Goal: Transaction & Acquisition: Purchase product/service

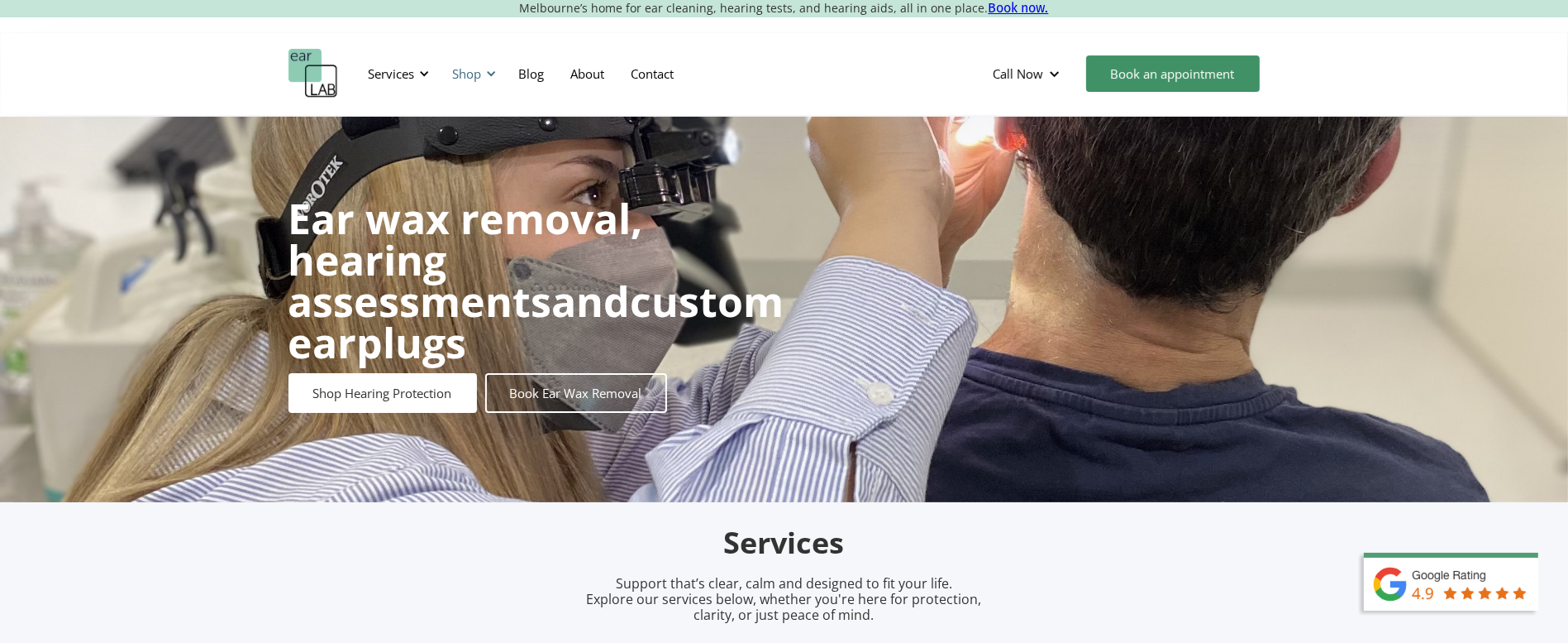
click at [478, 61] on div "Shop" at bounding box center [473, 74] width 59 height 50
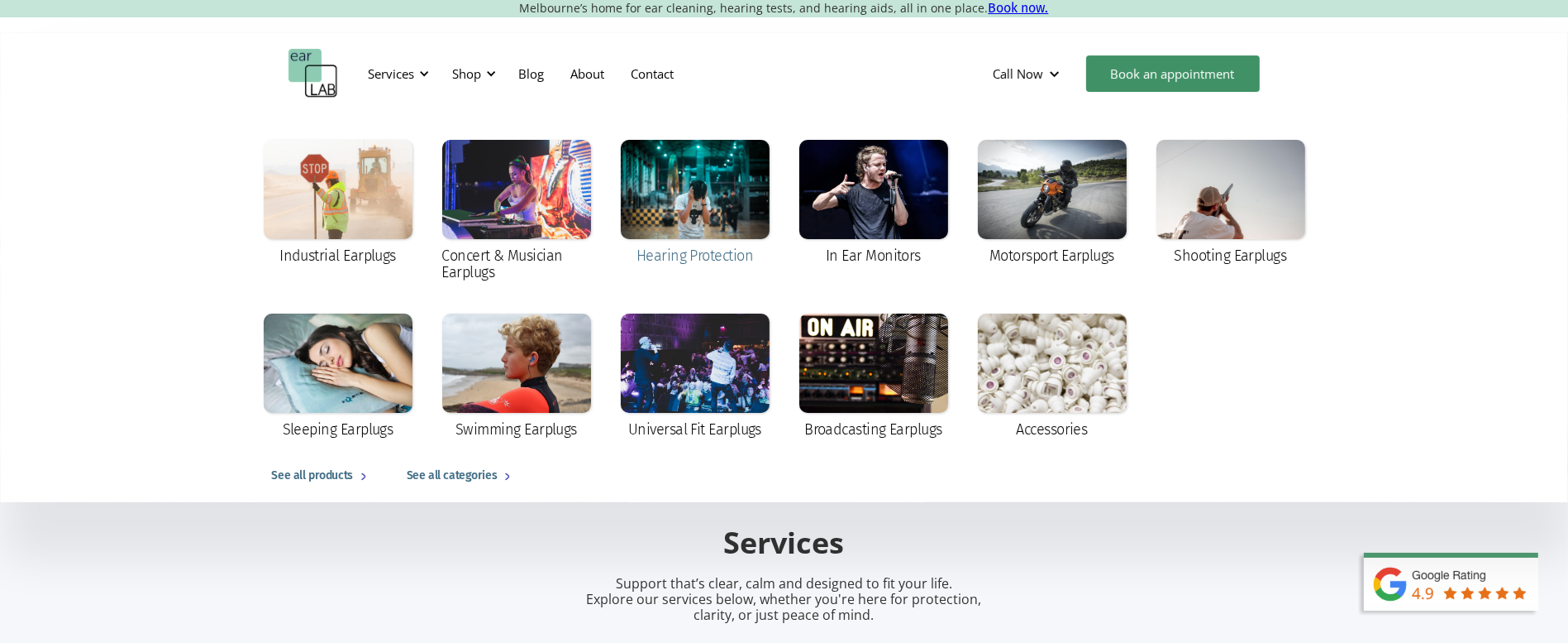
click at [721, 183] on div at bounding box center [696, 188] width 149 height 99
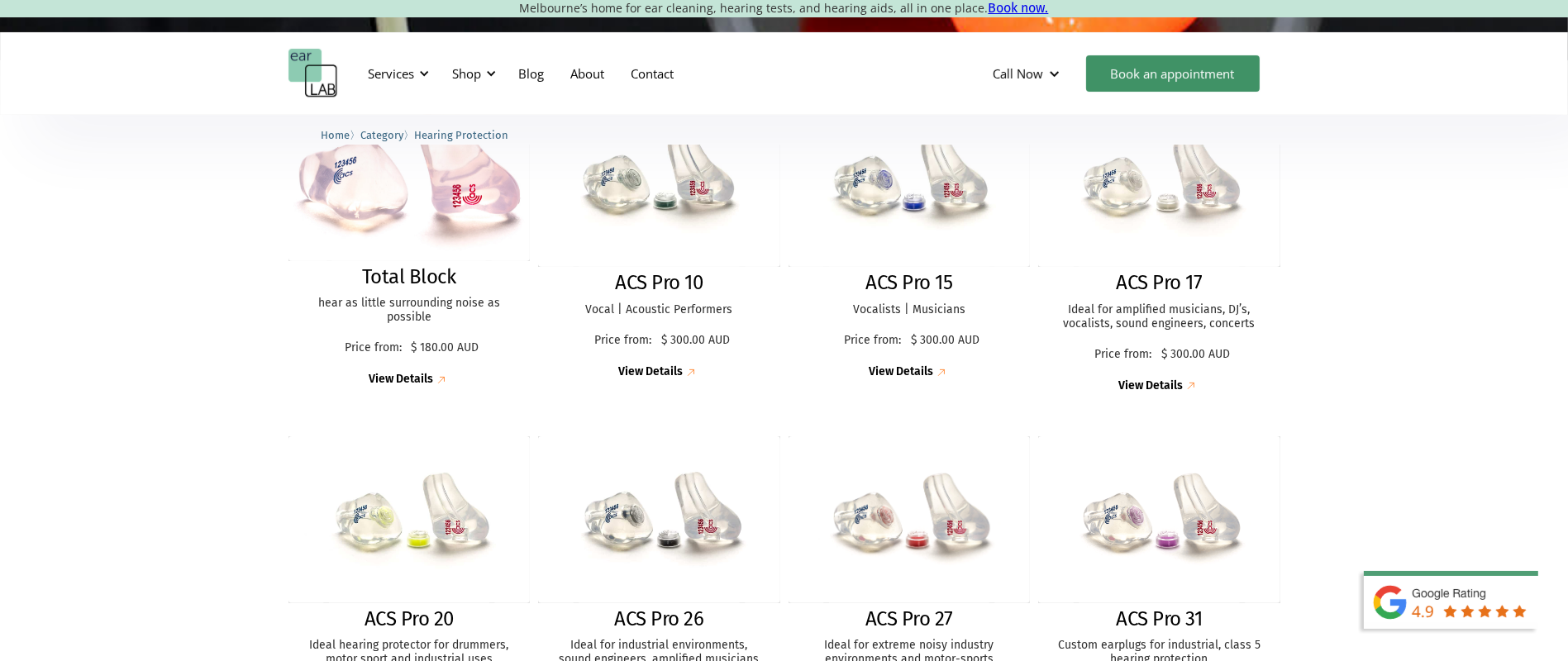
scroll to position [591, 0]
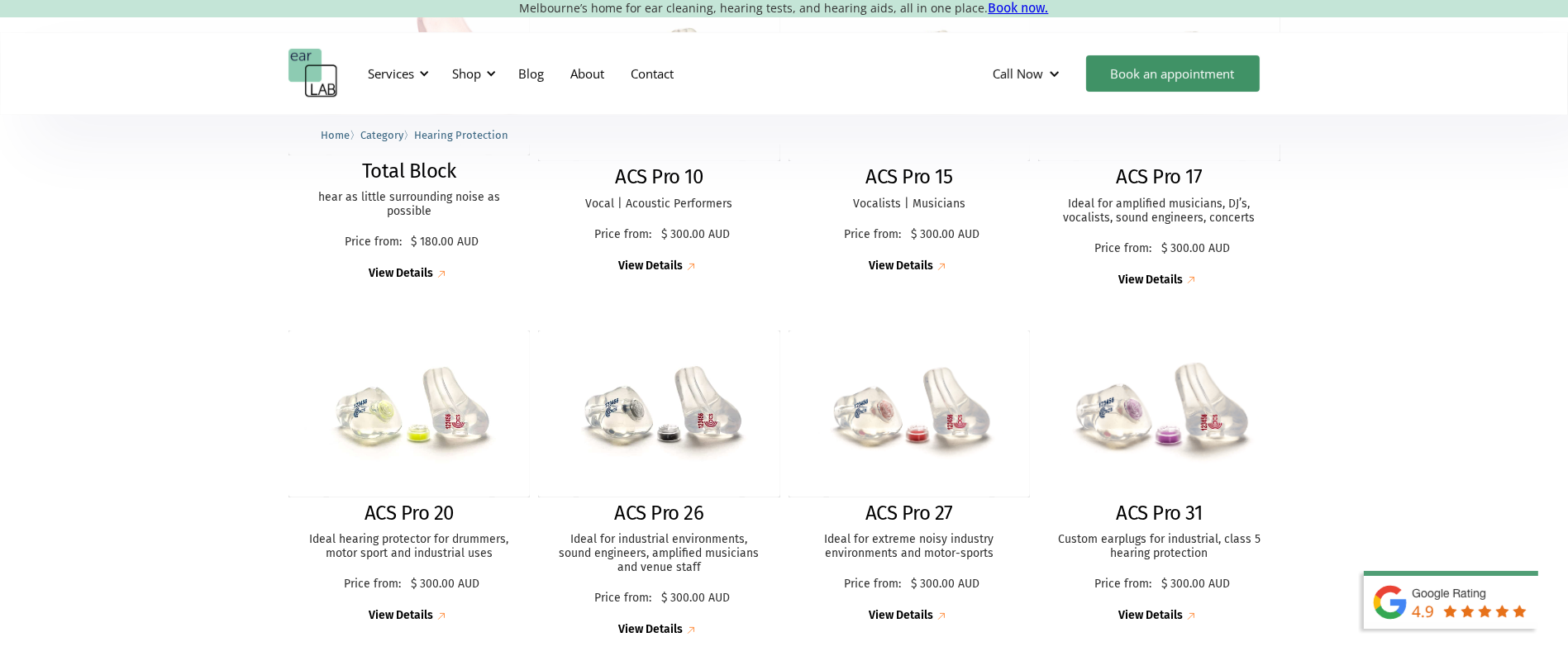
click at [1097, 454] on img at bounding box center [1159, 413] width 265 height 181
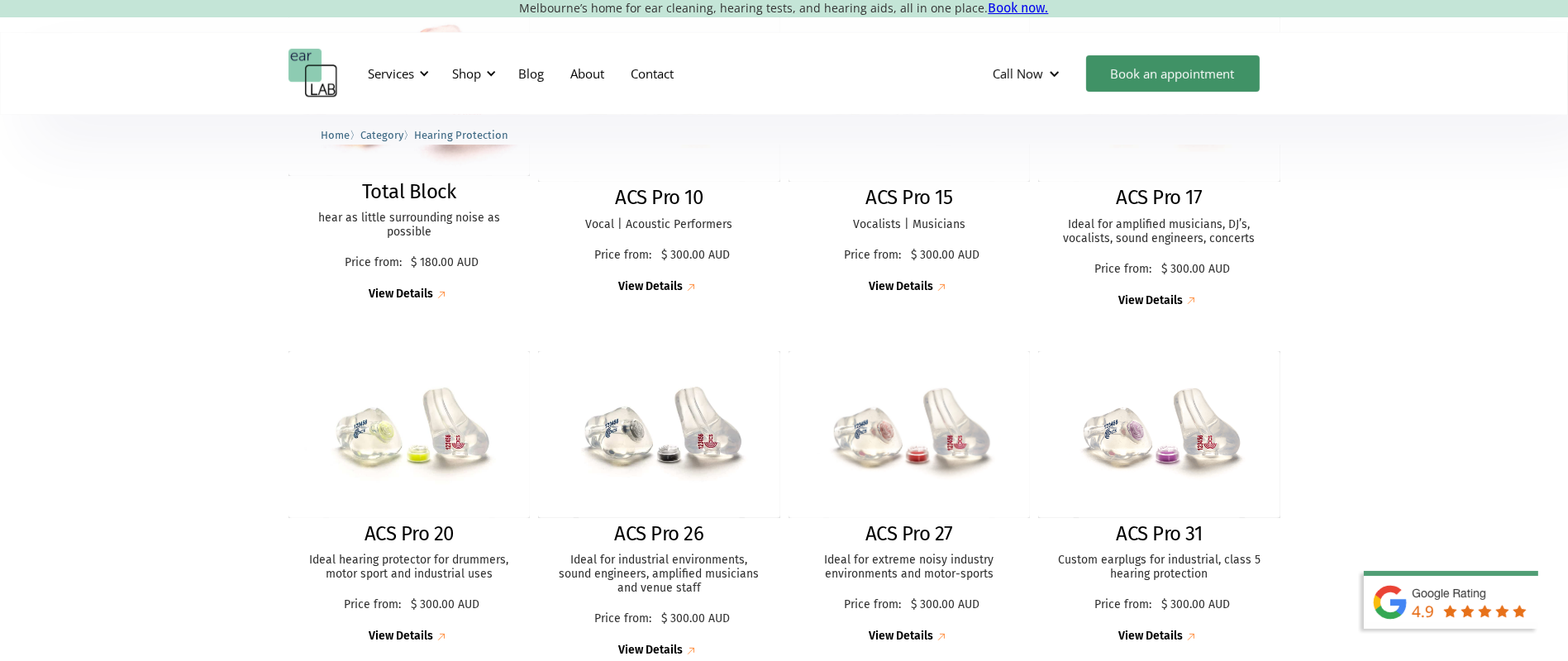
scroll to position [546, 0]
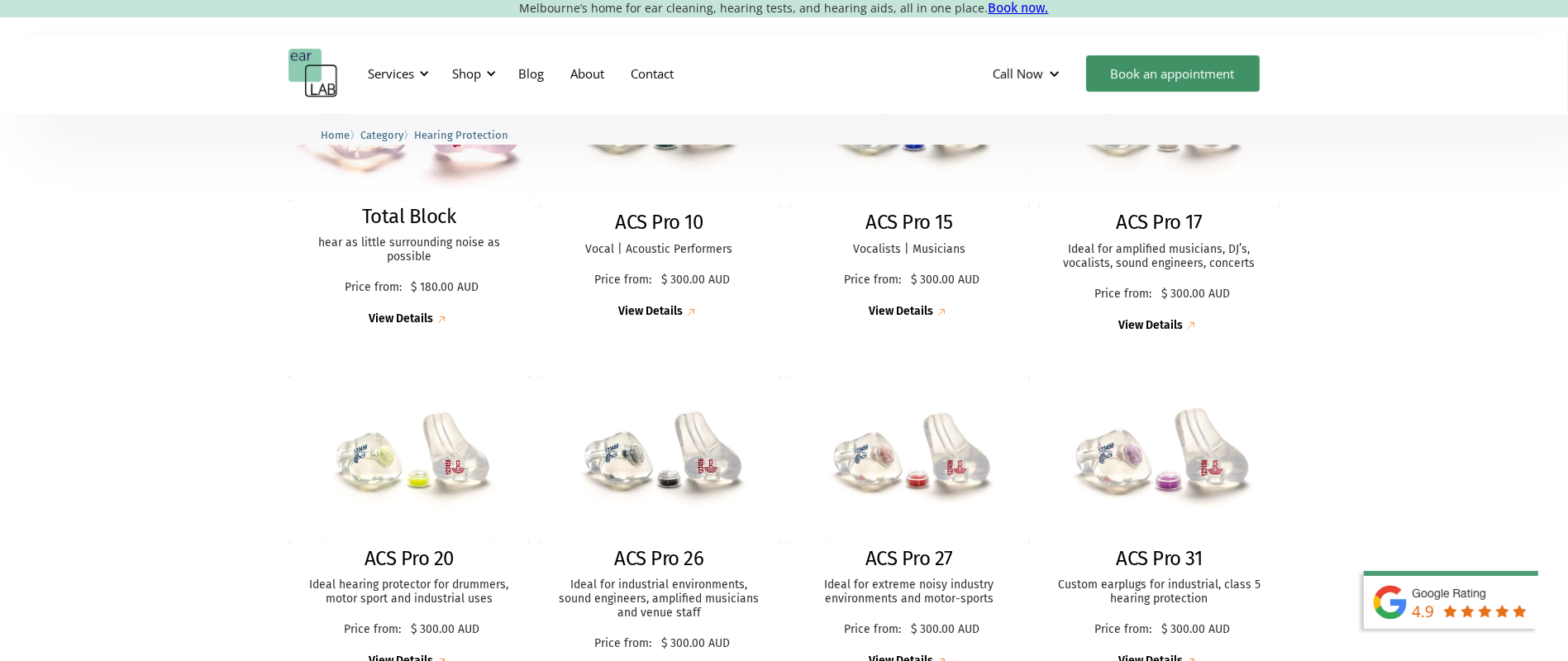
click at [1124, 522] on img at bounding box center [1159, 459] width 266 height 182
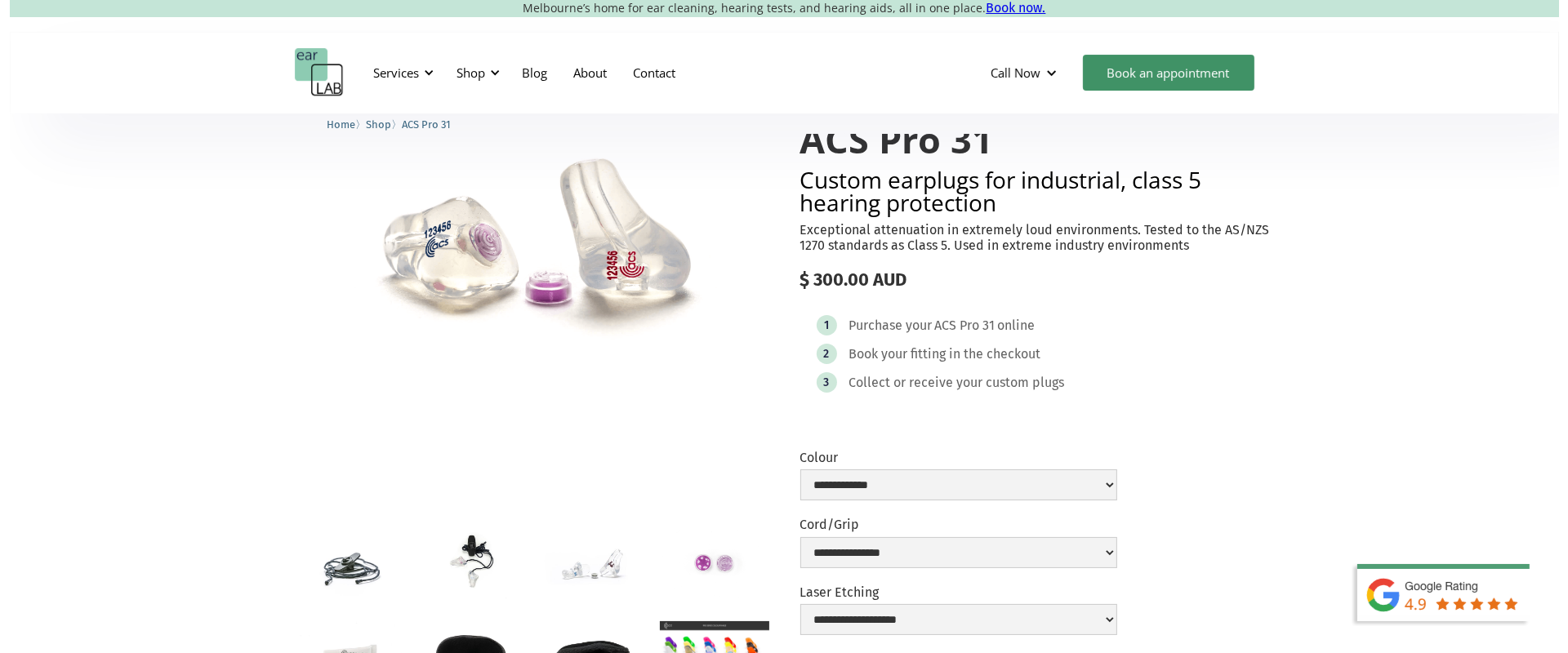
scroll to position [106, 0]
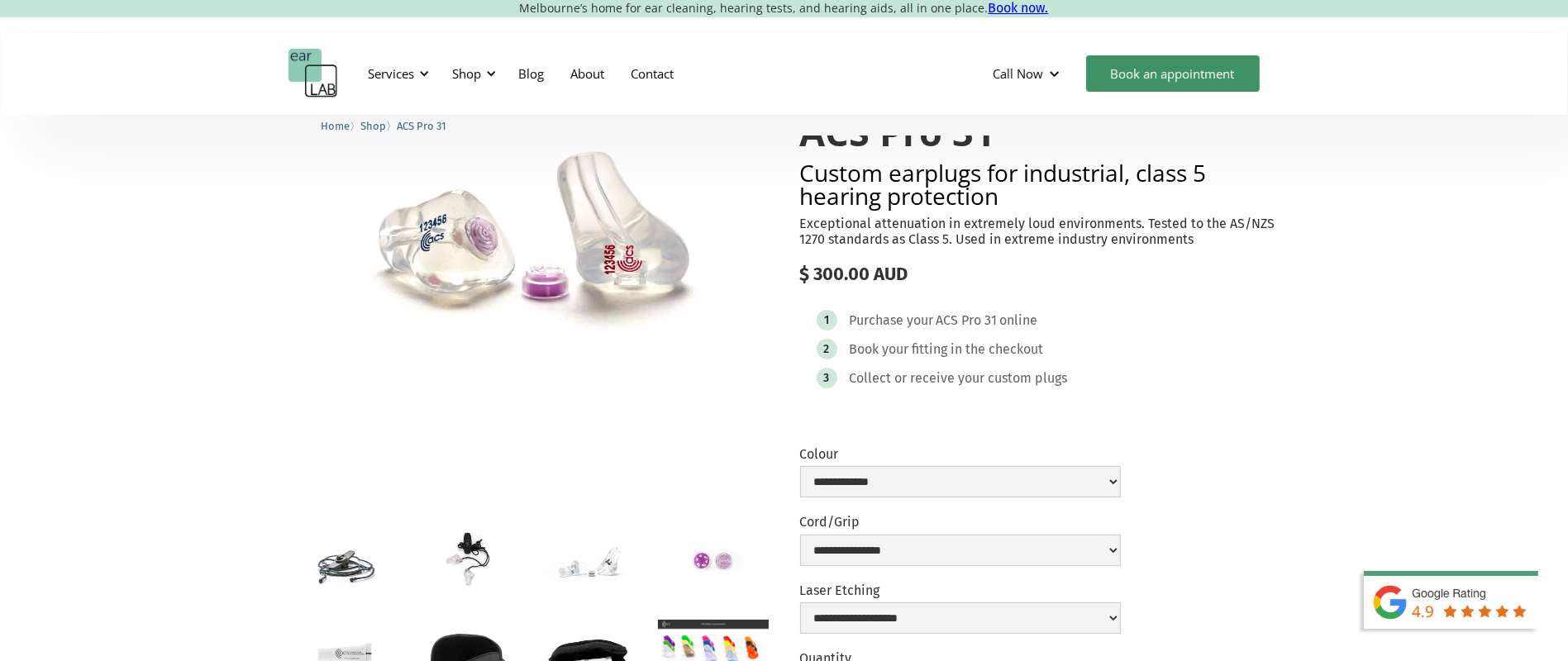
click at [730, 654] on img "open lightbox" at bounding box center [713, 650] width 110 height 62
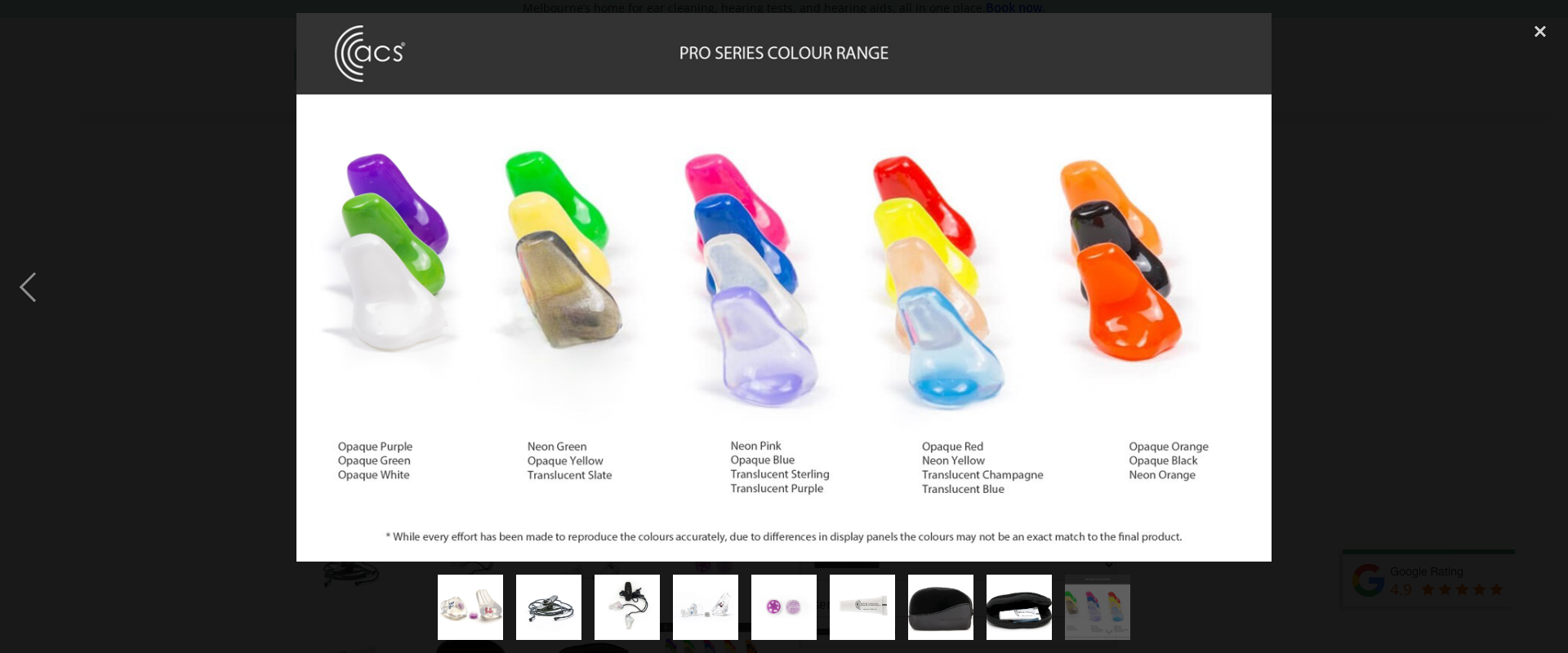
click at [1316, 462] on div at bounding box center [784, 287] width 1568 height 548
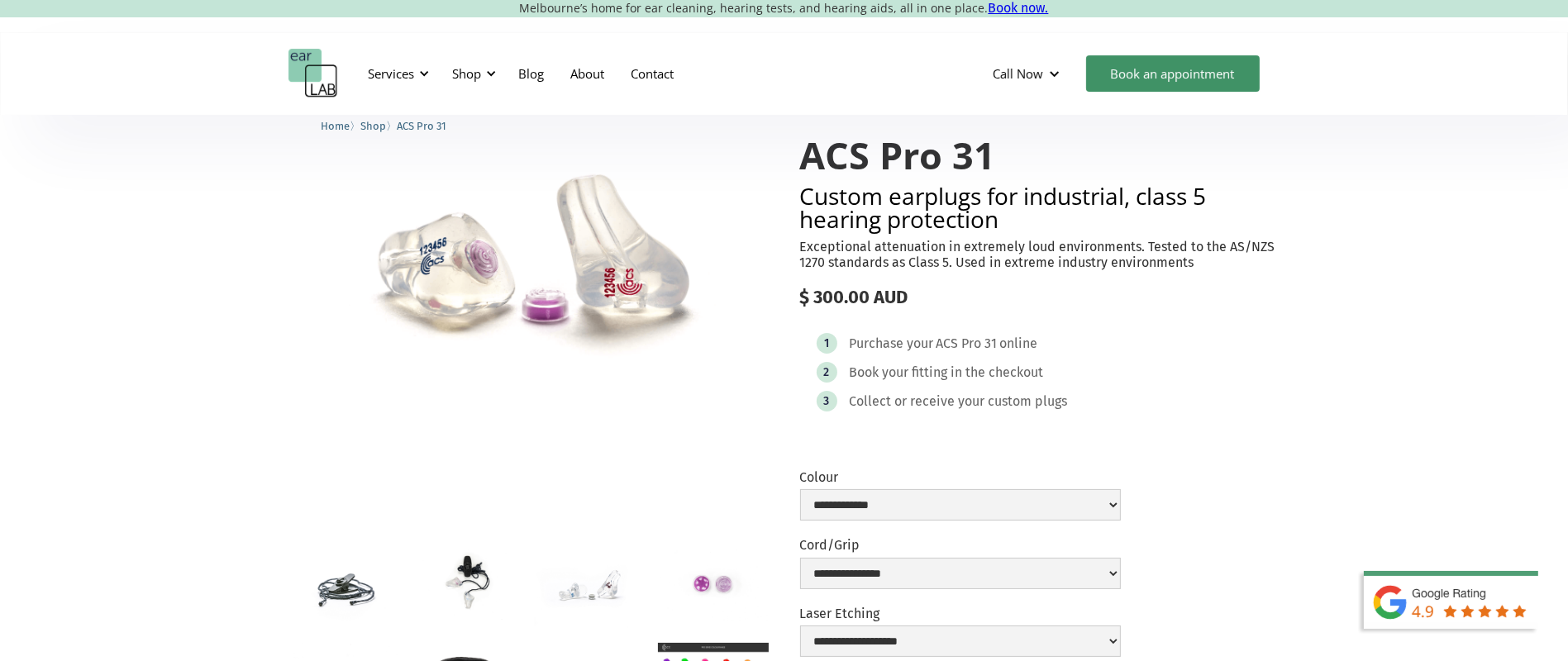
scroll to position [0, 0]
